Goal: Task Accomplishment & Management: Manage account settings

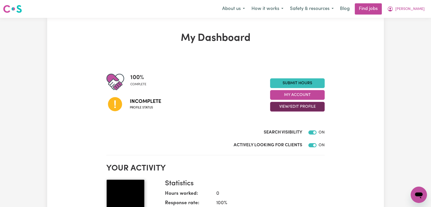
click at [294, 107] on button "View/Edit Profile" at bounding box center [297, 107] width 55 height 10
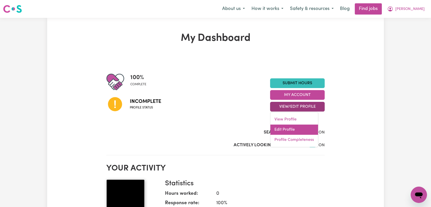
click at [291, 128] on link "Edit Profile" at bounding box center [294, 130] width 48 height 10
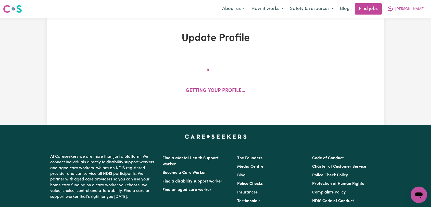
select select "female"
select select "Australian PR"
select select "Studying a healthcare related degree or qualification"
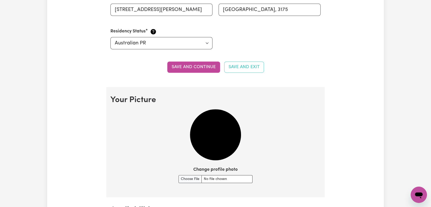
scroll to position [340, 0]
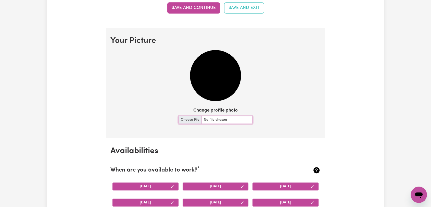
click at [189, 120] on input "Change profile photo" at bounding box center [216, 120] width 74 height 8
type input "C:\fakepath\Sarabjit Kaur - Picture 2.jpg"
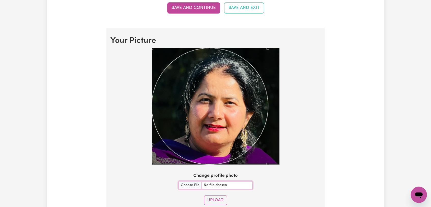
click at [302, 179] on section "Your Picture Change profile photo Upload" at bounding box center [215, 122] width 218 height 189
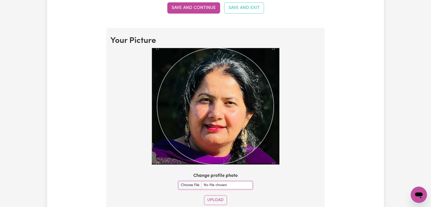
click at [224, 116] on div "Use the arrow keys to move the crop selection area" at bounding box center [215, 106] width 116 height 116
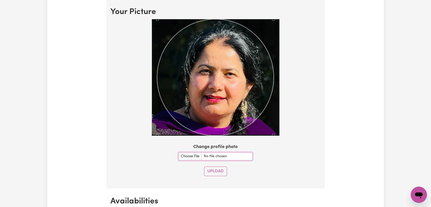
scroll to position [425, 0]
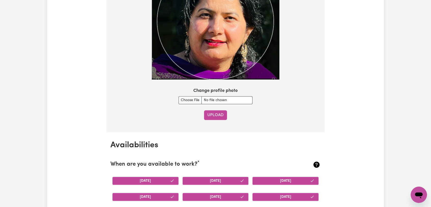
click at [216, 115] on button "Upload" at bounding box center [215, 115] width 23 height 10
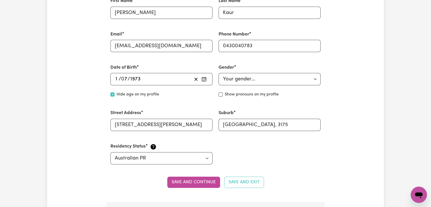
scroll to position [0, 0]
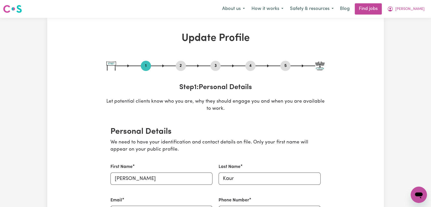
click at [182, 66] on button "2" at bounding box center [181, 66] width 10 height 7
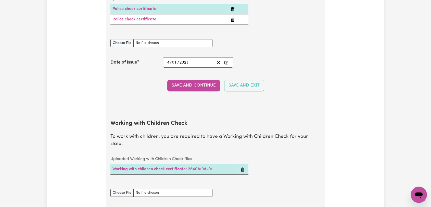
scroll to position [397, 0]
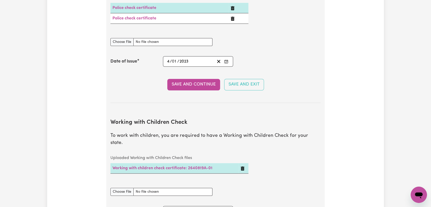
click at [232, 19] on icon "Delete Police check certificate" at bounding box center [233, 19] width 4 height 4
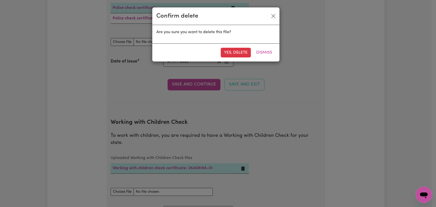
drag, startPoint x: 238, startPoint y: 50, endPoint x: 234, endPoint y: 43, distance: 8.2
click at [237, 47] on div "Yes, delete Dismiss" at bounding box center [215, 52] width 127 height 18
click at [232, 52] on button "Yes, delete" at bounding box center [235, 53] width 30 height 10
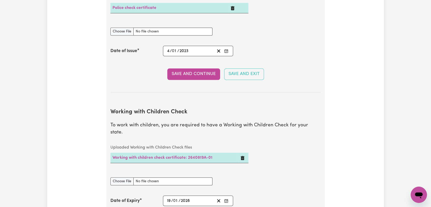
click at [231, 7] on icon "Delete Police check certificate" at bounding box center [233, 8] width 4 height 4
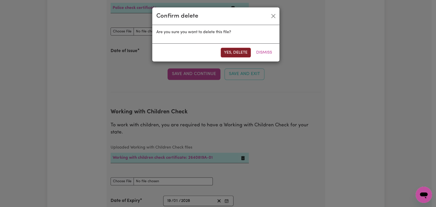
click at [240, 50] on button "Yes, delete" at bounding box center [235, 53] width 30 height 10
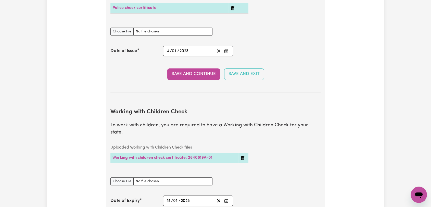
scroll to position [368, 0]
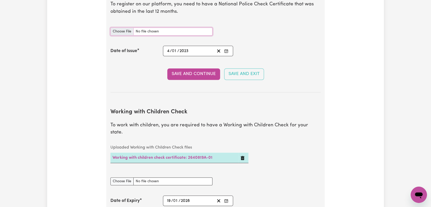
click at [124, 35] on input "National Police Check document" at bounding box center [161, 32] width 102 height 8
type input "C:\fakepath\Sarabjit Kaur - PC - 30SEP25--.pdf"
click at [226, 50] on icon "Enter the Date of Issue of your National Police Check" at bounding box center [226, 51] width 4 height 4
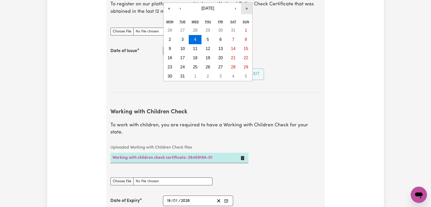
click at [246, 8] on button "»" at bounding box center [246, 8] width 11 height 11
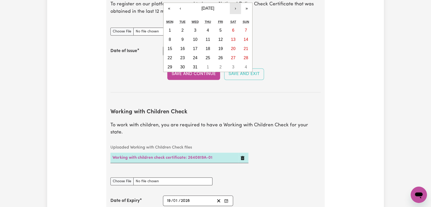
click at [236, 7] on button "›" at bounding box center [235, 8] width 11 height 11
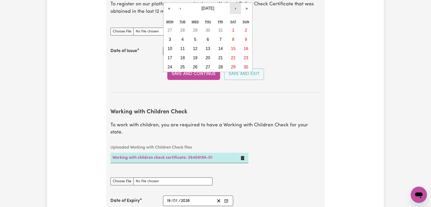
click at [236, 7] on button "›" at bounding box center [235, 8] width 11 height 11
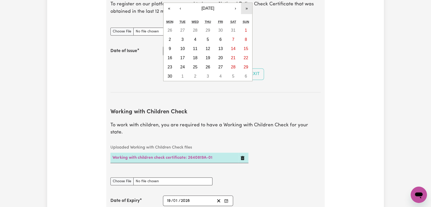
click at [245, 8] on button "»" at bounding box center [246, 8] width 11 height 11
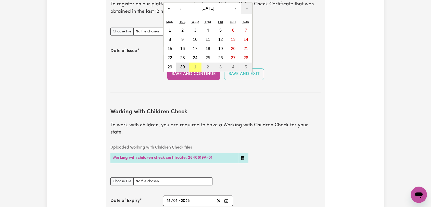
click at [183, 64] on button "30" at bounding box center [182, 67] width 13 height 9
type input "2025-09-30"
type input "30"
type input "9"
type input "2025"
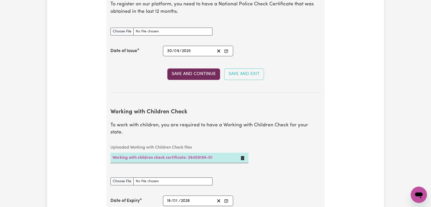
click at [186, 72] on button "Save and Continue" at bounding box center [193, 73] width 53 height 11
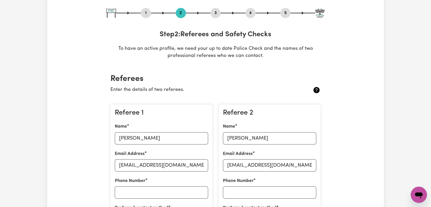
scroll to position [0, 0]
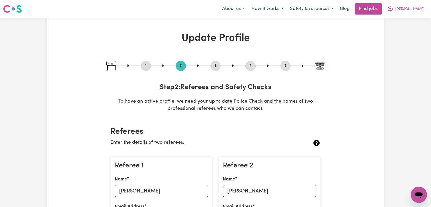
click at [214, 63] on button "3" at bounding box center [216, 66] width 10 height 7
select select "2011"
select select "2019"
select select "2023"
select select "2012"
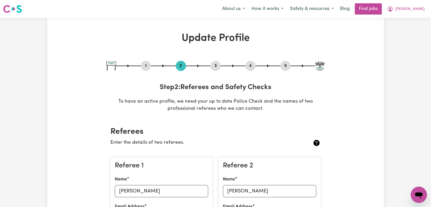
select select "2020"
select select "Certificate III (Individual Support)"
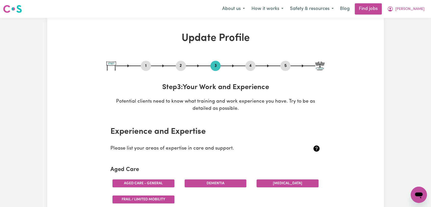
click at [247, 68] on button "4" at bounding box center [250, 66] width 10 height 7
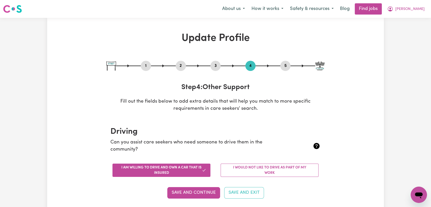
click at [282, 68] on button "5" at bounding box center [285, 66] width 10 height 7
select select "I am providing services privately on my own"
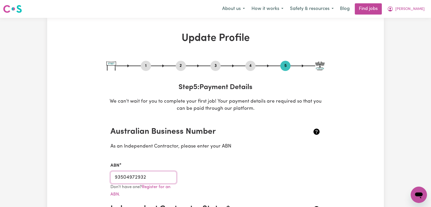
click at [136, 177] on input "93504972932" at bounding box center [143, 177] width 66 height 12
drag, startPoint x: 414, startPoint y: 10, endPoint x: 412, endPoint y: 13, distance: 3.5
click at [414, 10] on span "[PERSON_NAME]" at bounding box center [410, 9] width 29 height 6
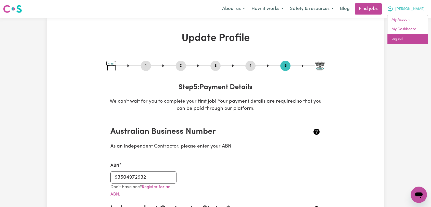
click at [400, 38] on link "Logout" at bounding box center [408, 39] width 40 height 10
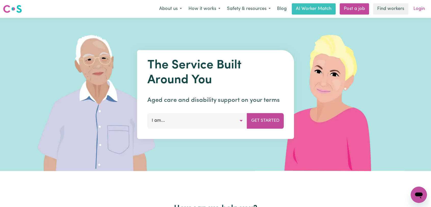
click at [415, 10] on link "Login" at bounding box center [420, 8] width 18 height 11
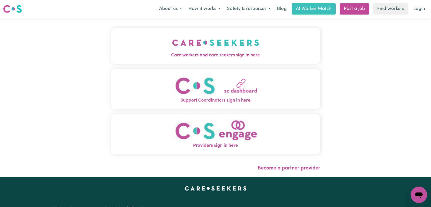
click at [135, 37] on button "Care workers and care seekers sign in here" at bounding box center [216, 46] width 210 height 36
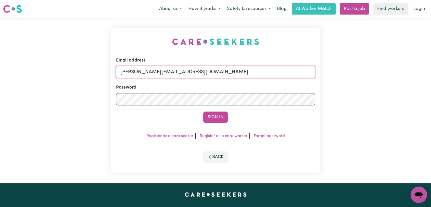
click at [198, 73] on input "toni@careseekers.com.au" at bounding box center [215, 72] width 199 height 12
drag, startPoint x: 146, startPoint y: 72, endPoint x: 228, endPoint y: 77, distance: 82.1
click at [228, 77] on input "Superuser~jakedworkin@hotmail.com" at bounding box center [215, 72] width 199 height 12
type input "Superuser~Nyayik97bol@gmail.com"
click at [214, 115] on button "Sign In" at bounding box center [215, 117] width 24 height 11
